Goal: Task Accomplishment & Management: Manage account settings

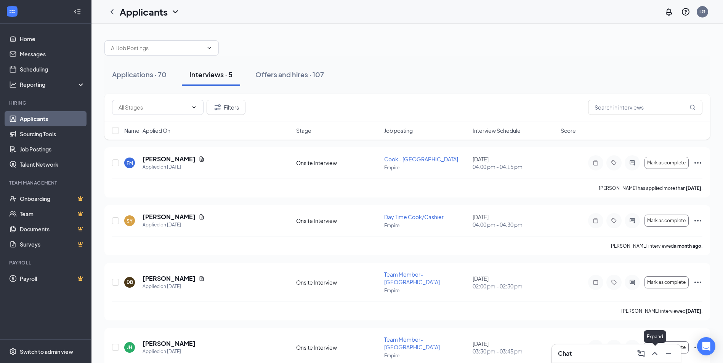
click at [650, 355] on icon "ChevronUp" at bounding box center [654, 353] width 9 height 9
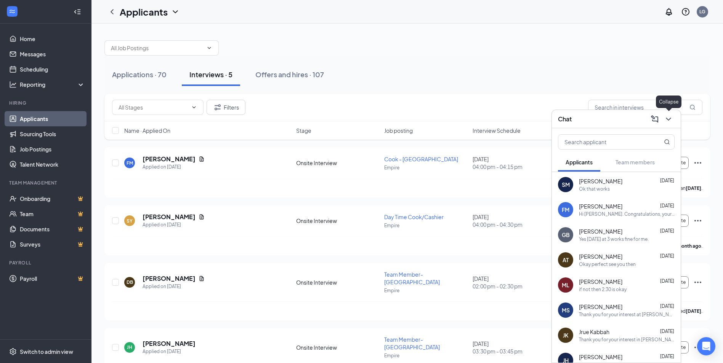
click at [668, 119] on icon "ChevronDown" at bounding box center [668, 119] width 9 height 9
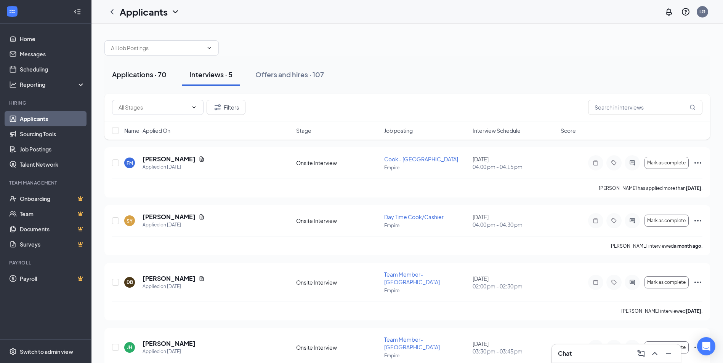
click at [128, 77] on div "Applications · 70" at bounding box center [139, 75] width 54 height 10
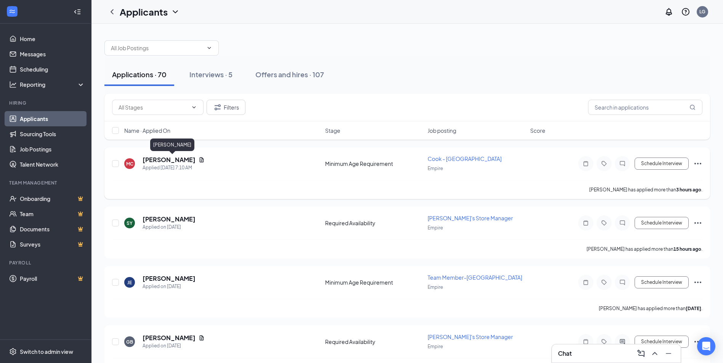
click at [162, 163] on h5 "[PERSON_NAME]" at bounding box center [168, 160] width 53 height 8
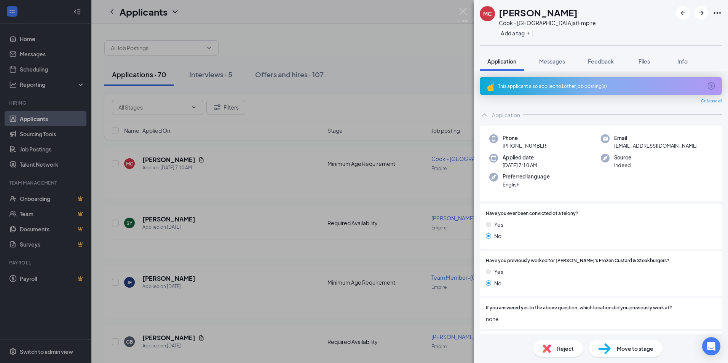
click at [536, 85] on div "This applicant also applied to 1 other job posting(s)" at bounding box center [600, 86] width 204 height 6
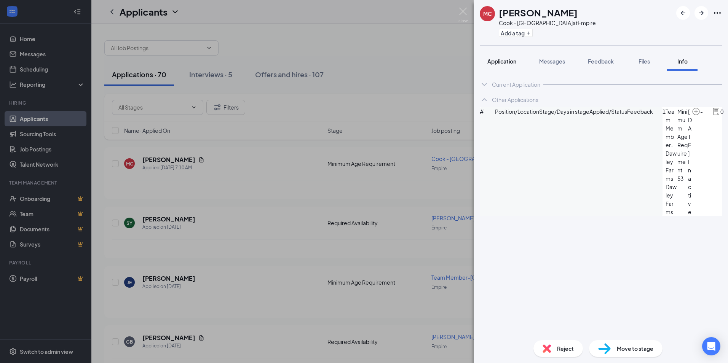
click at [509, 61] on span "Application" at bounding box center [502, 61] width 29 height 7
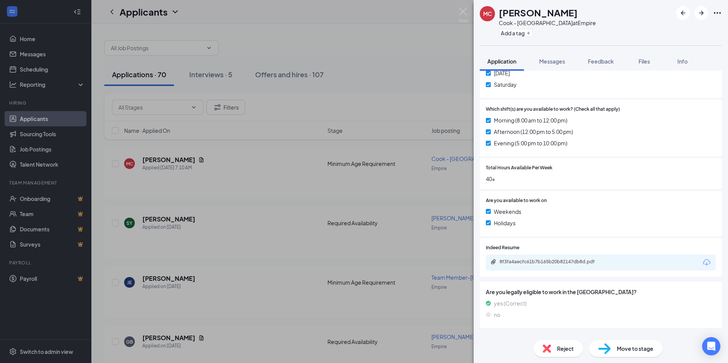
scroll to position [405, 0]
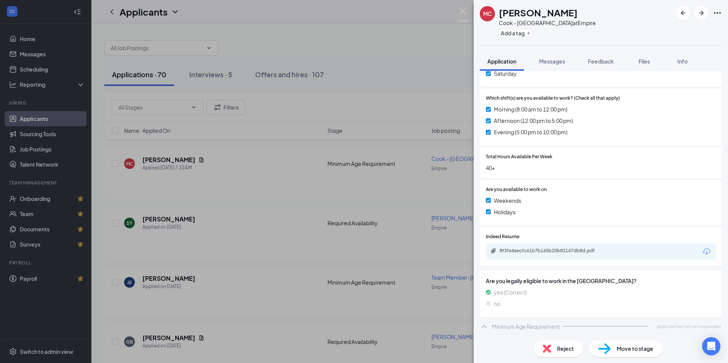
click at [562, 247] on div "8f3fa4aecfc61b7b165b20b82147db8d.pdf" at bounding box center [601, 252] width 230 height 16
click at [562, 250] on div "8f3fa4aecfc61b7b165b20b82147db8d.pdf" at bounding box center [553, 251] width 107 height 6
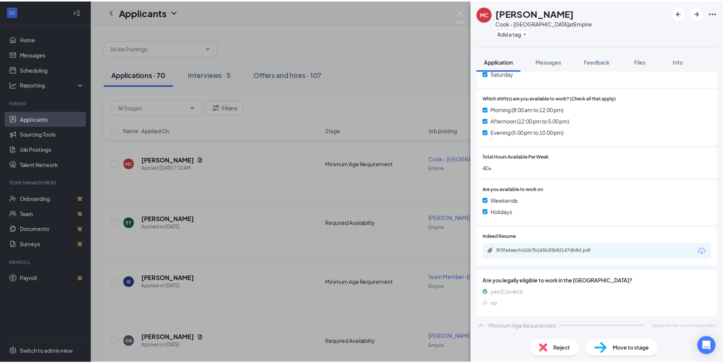
scroll to position [402, 0]
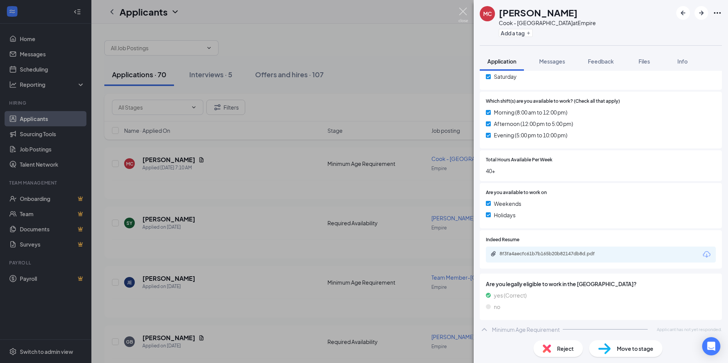
click at [462, 12] on img at bounding box center [464, 15] width 10 height 15
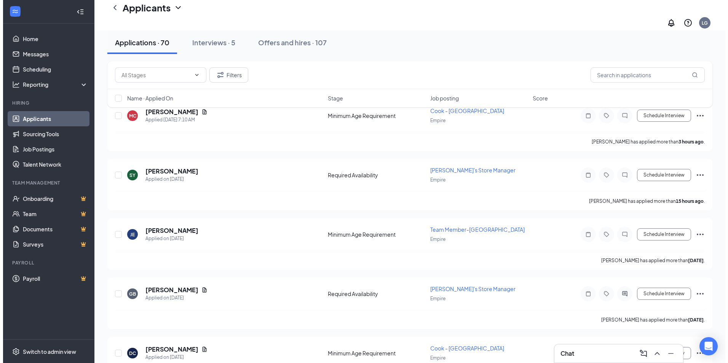
scroll to position [76, 0]
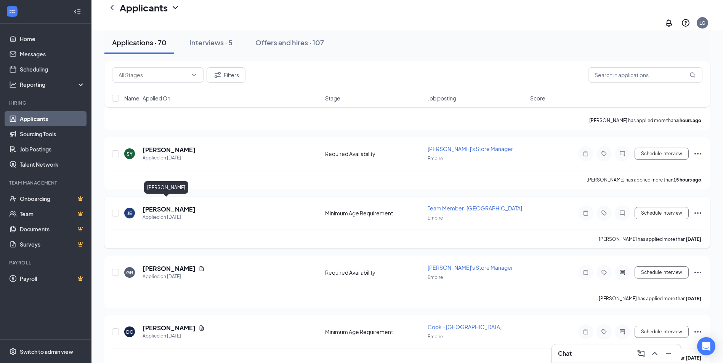
click at [161, 205] on h5 "[PERSON_NAME]" at bounding box center [168, 209] width 53 height 8
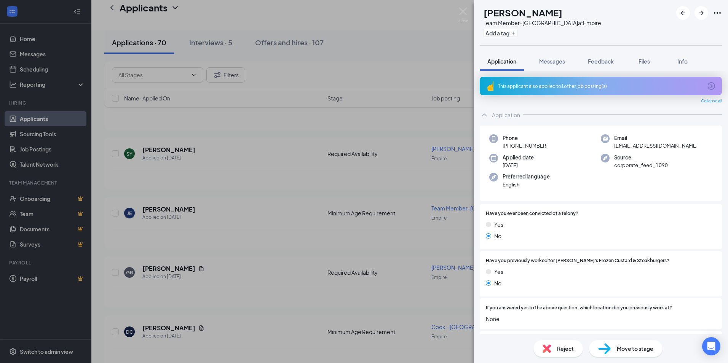
click at [571, 90] on div "This applicant also applied to 1 other job posting(s)" at bounding box center [601, 86] width 242 height 18
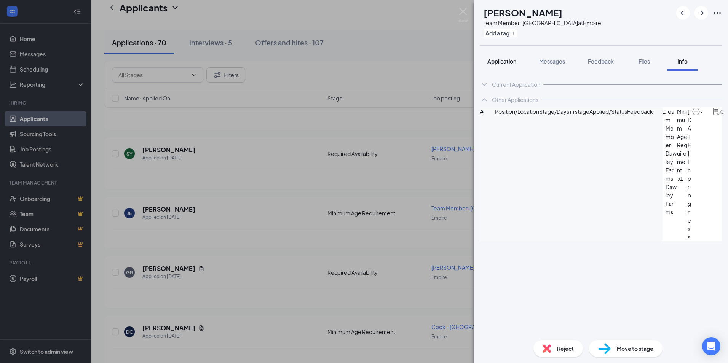
click at [495, 62] on span "Application" at bounding box center [502, 61] width 29 height 7
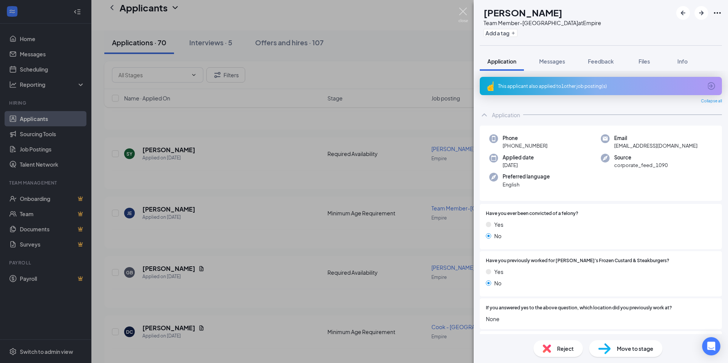
click at [465, 11] on img at bounding box center [464, 15] width 10 height 15
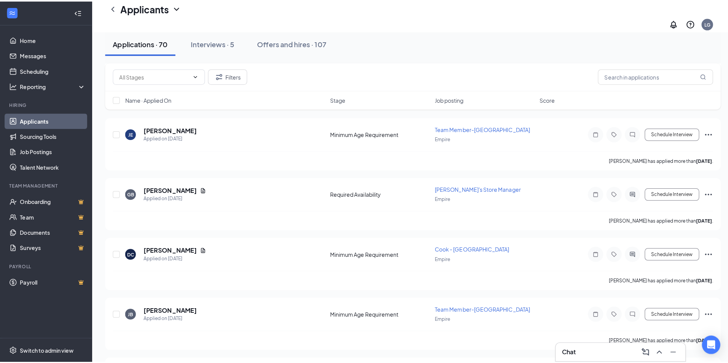
scroll to position [190, 0]
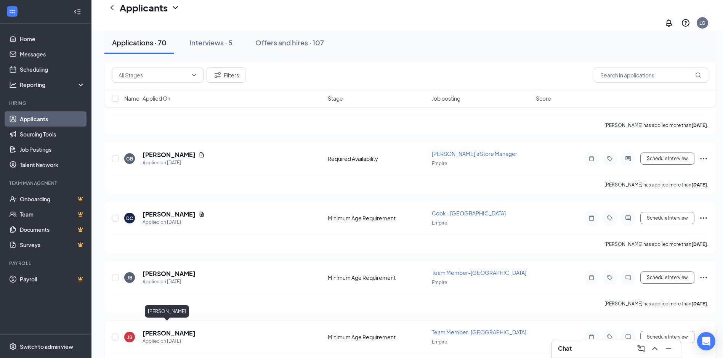
click at [157, 329] on h5 "[PERSON_NAME]" at bounding box center [168, 333] width 53 height 8
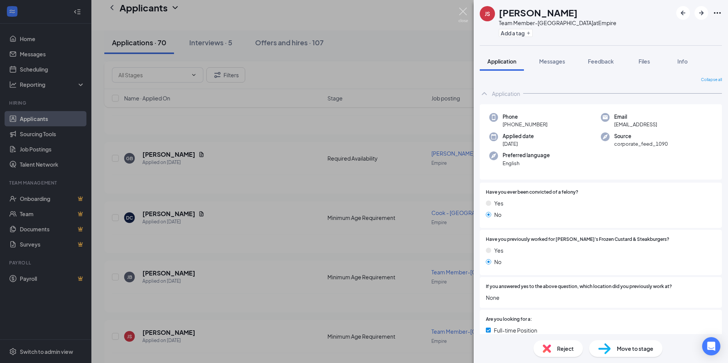
click at [462, 10] on img at bounding box center [464, 15] width 10 height 15
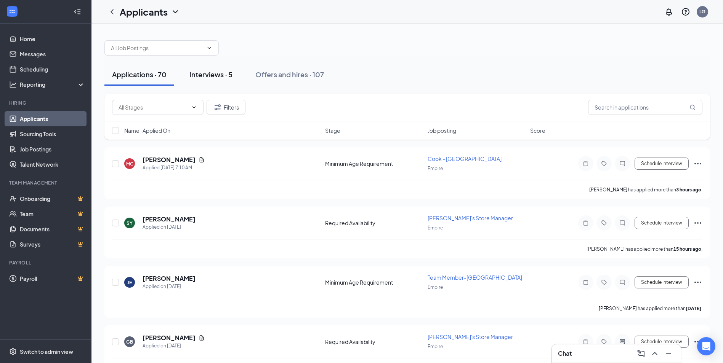
click at [219, 75] on div "Interviews · 5" at bounding box center [210, 75] width 43 height 10
